Goal: Find specific page/section: Find specific page/section

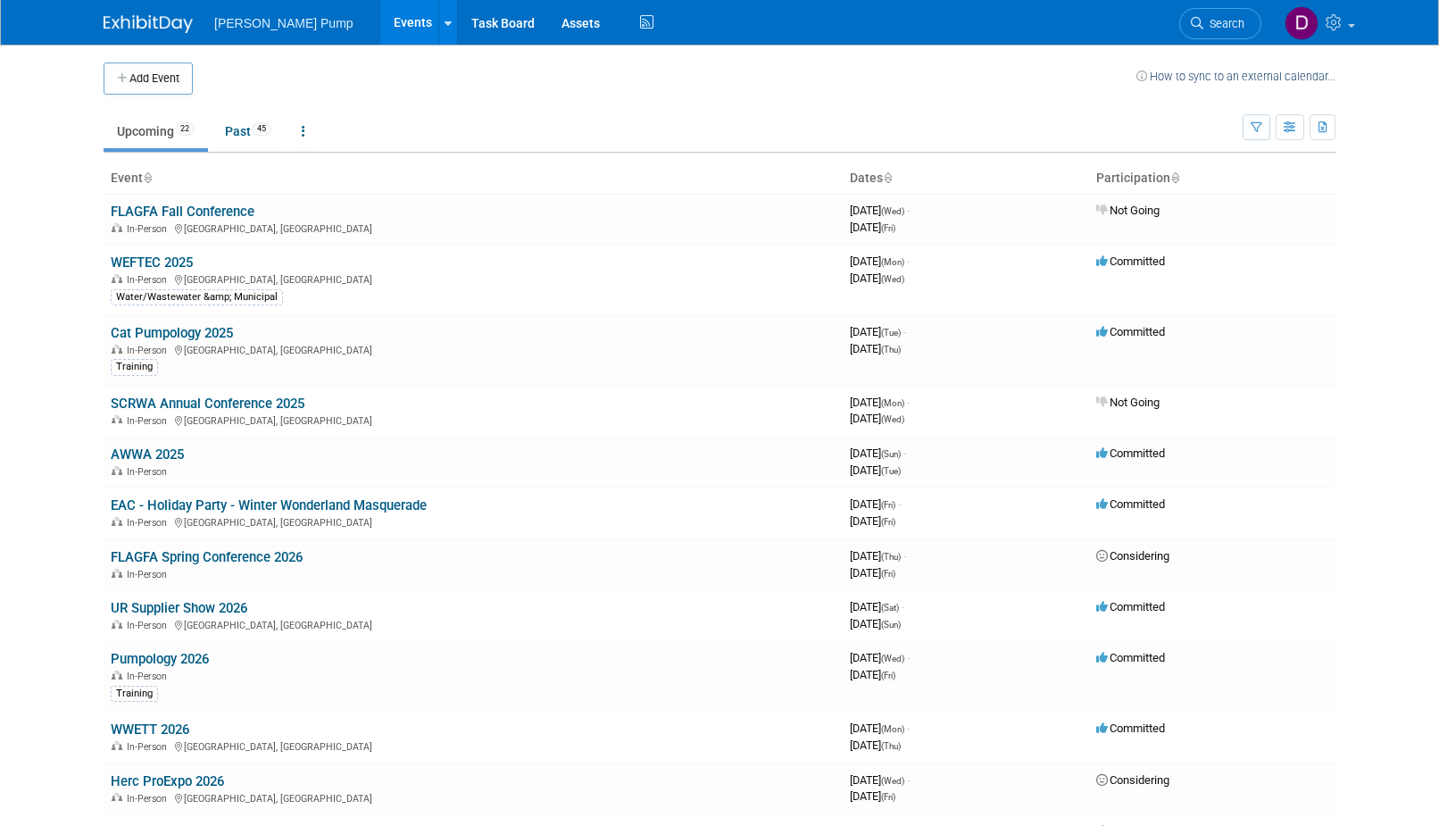
click at [180, 261] on link "WEFTEC 2025" at bounding box center [152, 262] width 82 height 16
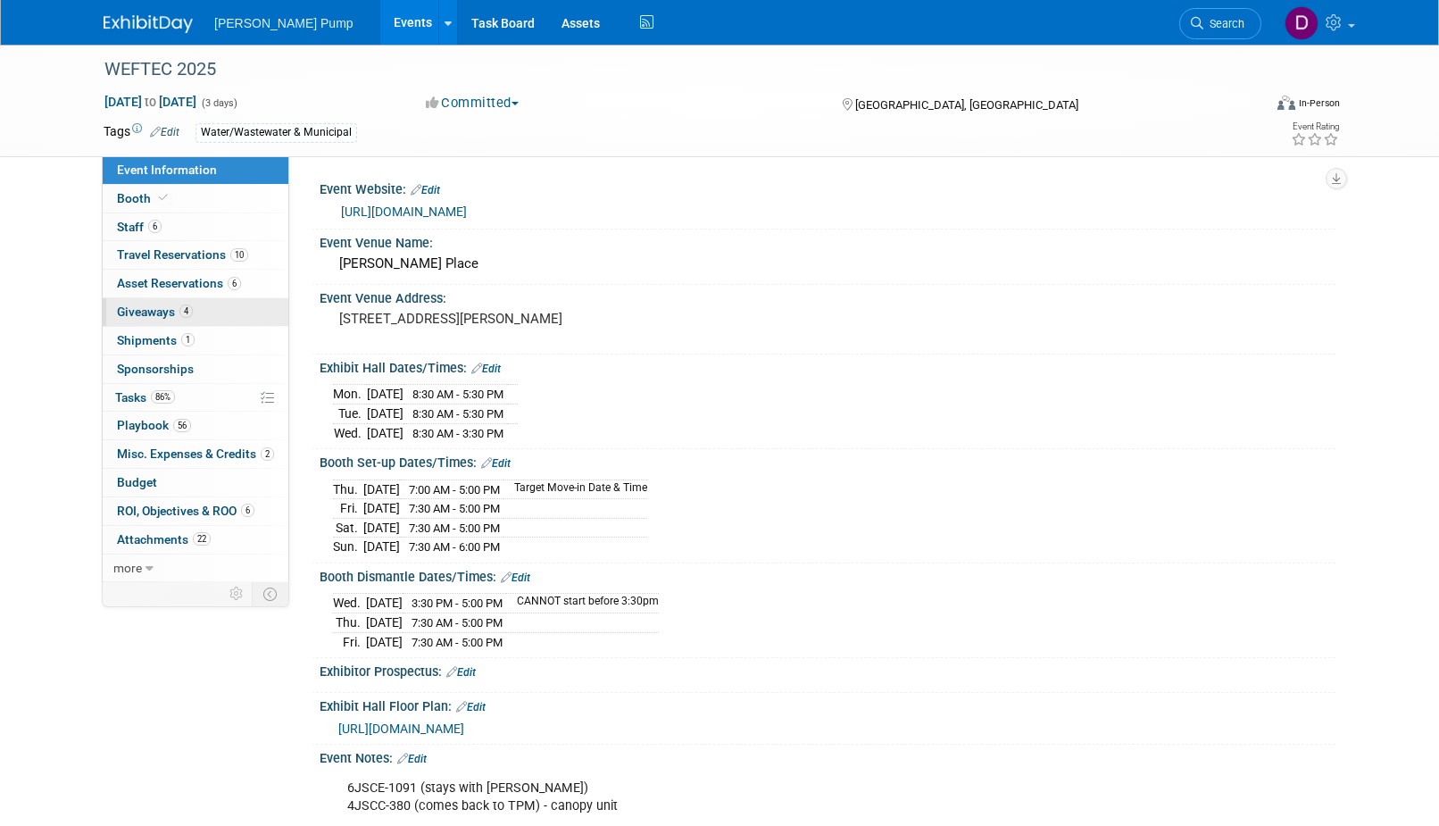
click at [145, 318] on span "Giveaways 4" at bounding box center [155, 311] width 76 height 14
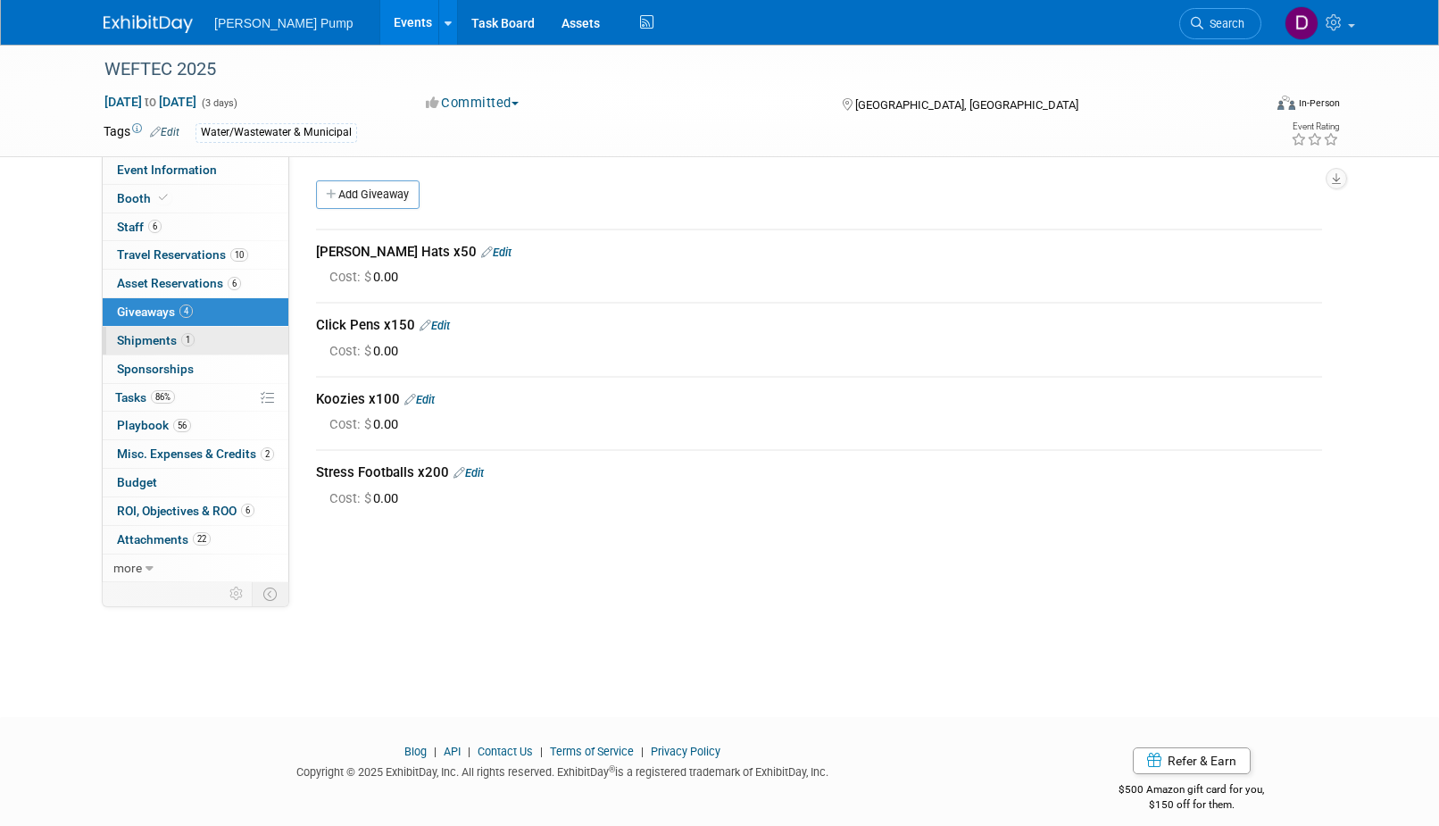
click at [143, 341] on span "Shipments 1" at bounding box center [156, 340] width 78 height 14
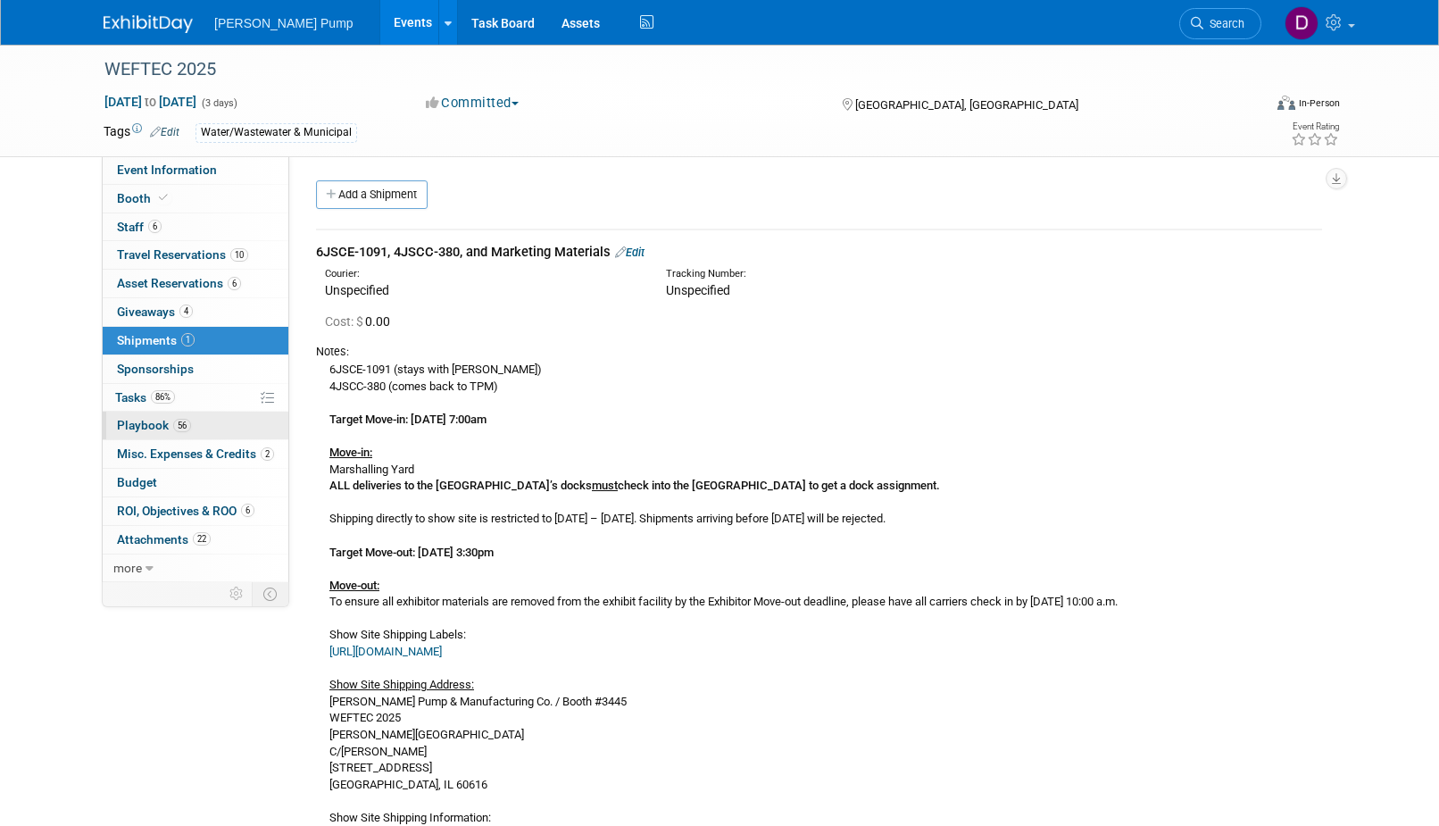
click at [148, 427] on span "Playbook 56" at bounding box center [154, 425] width 74 height 14
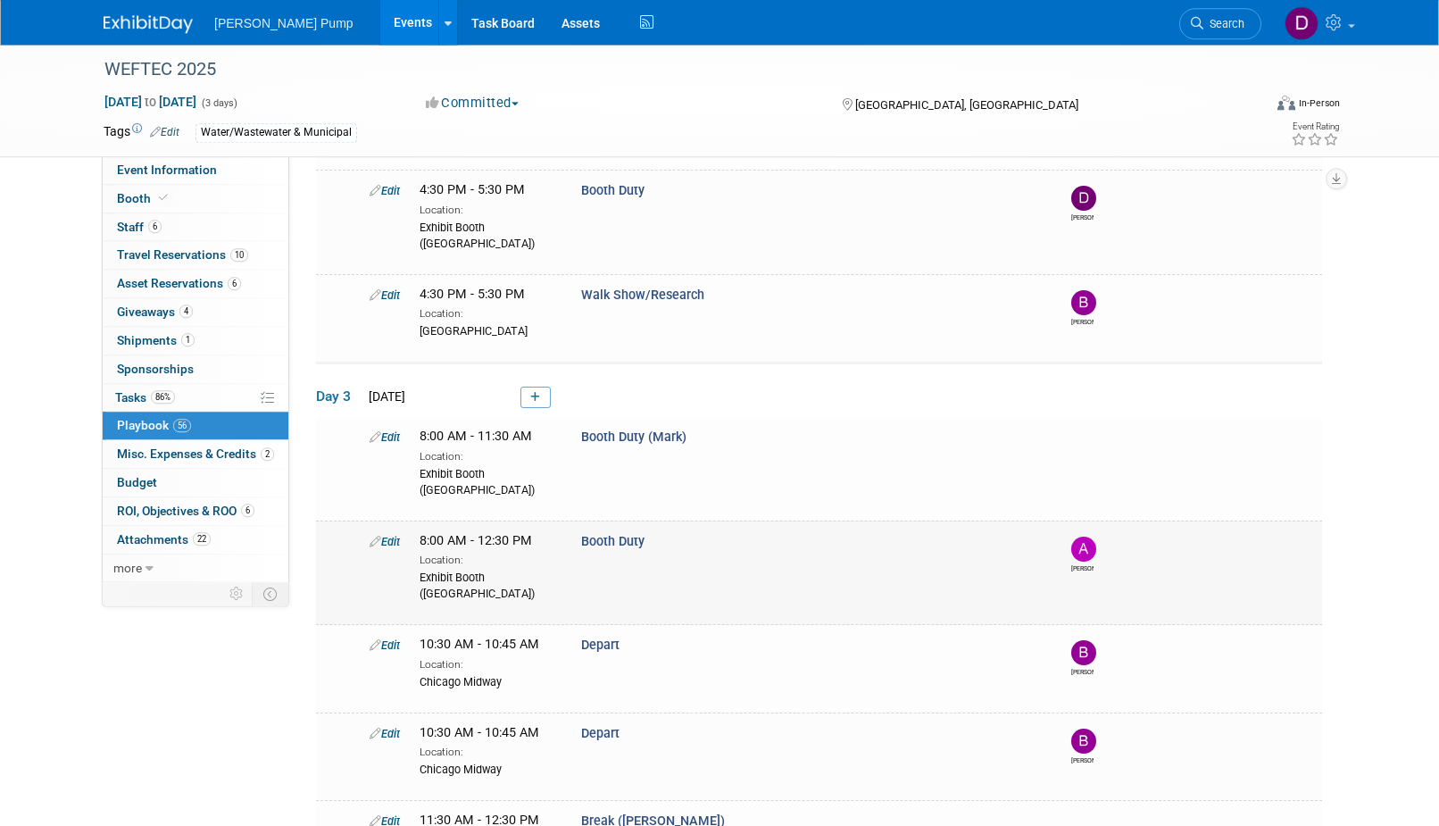
scroll to position [3611, 0]
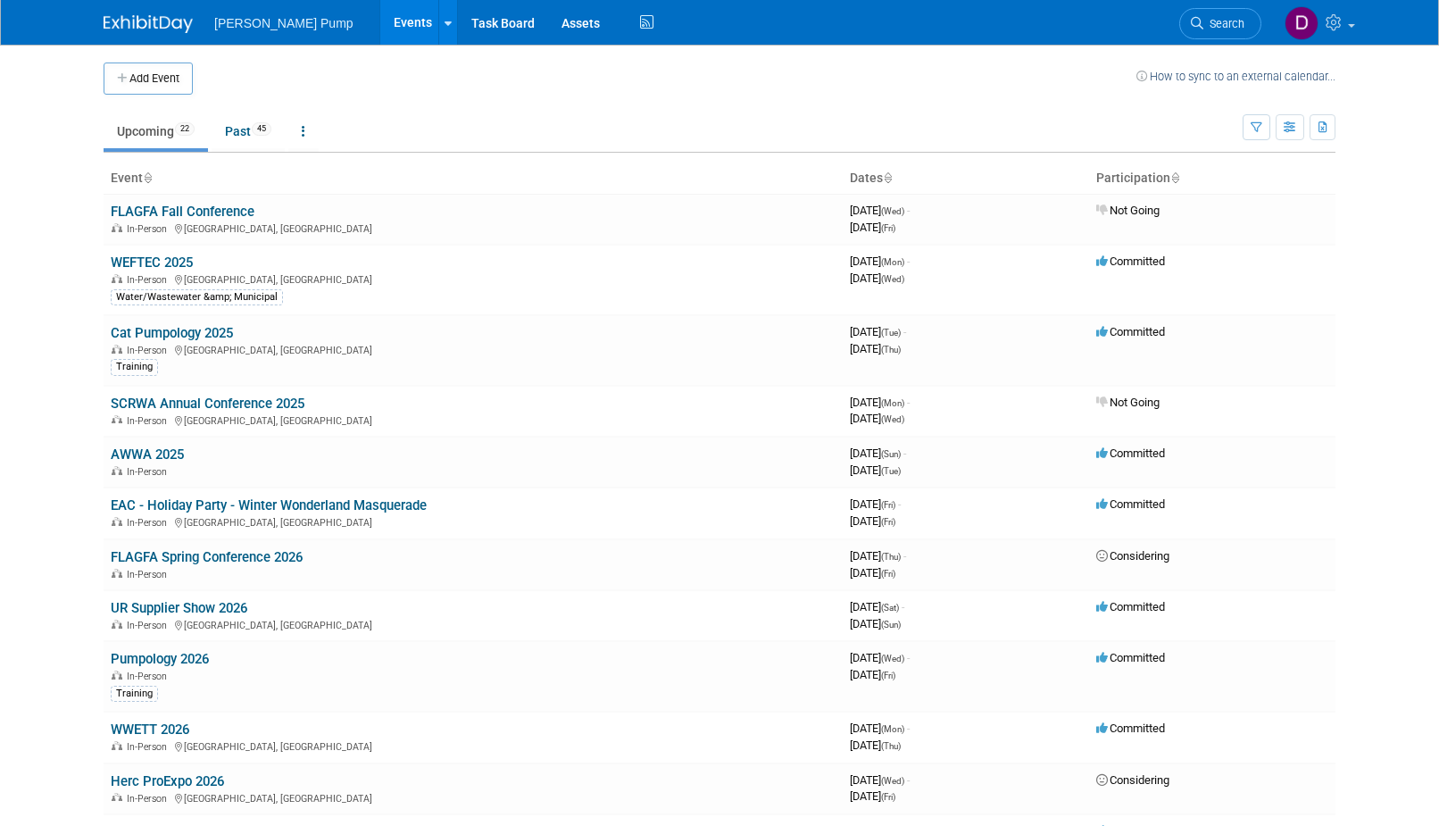
click at [1150, 96] on td "Upcoming 22 Past 45 All Events 67 Past and Upcoming Grouped Annually Events gro…" at bounding box center [673, 124] width 1139 height 58
